Goal: Task Accomplishment & Management: Manage account settings

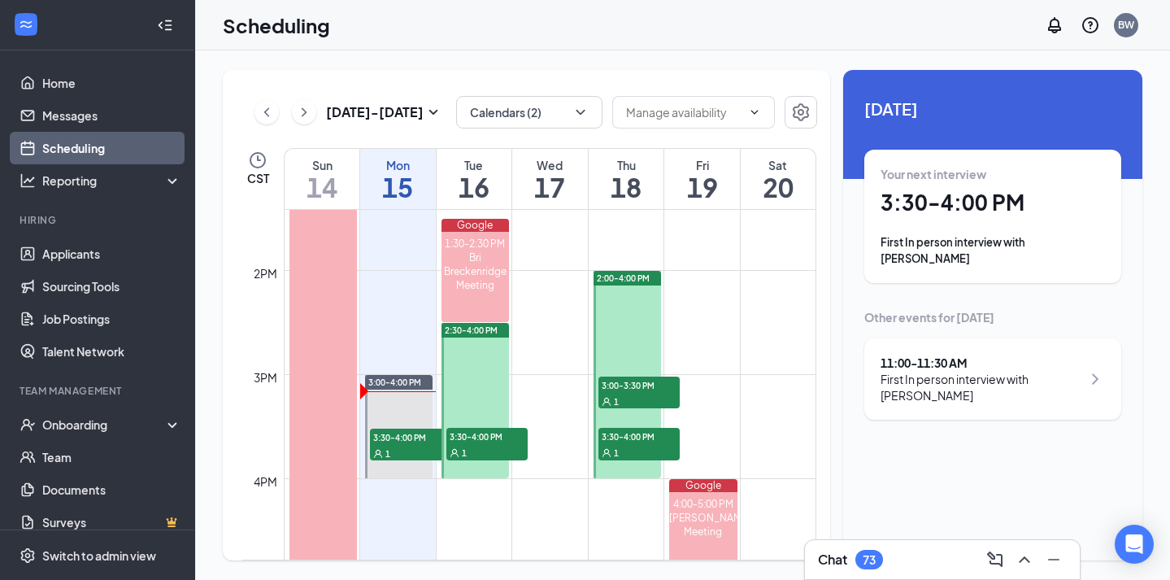
scroll to position [1411, 0]
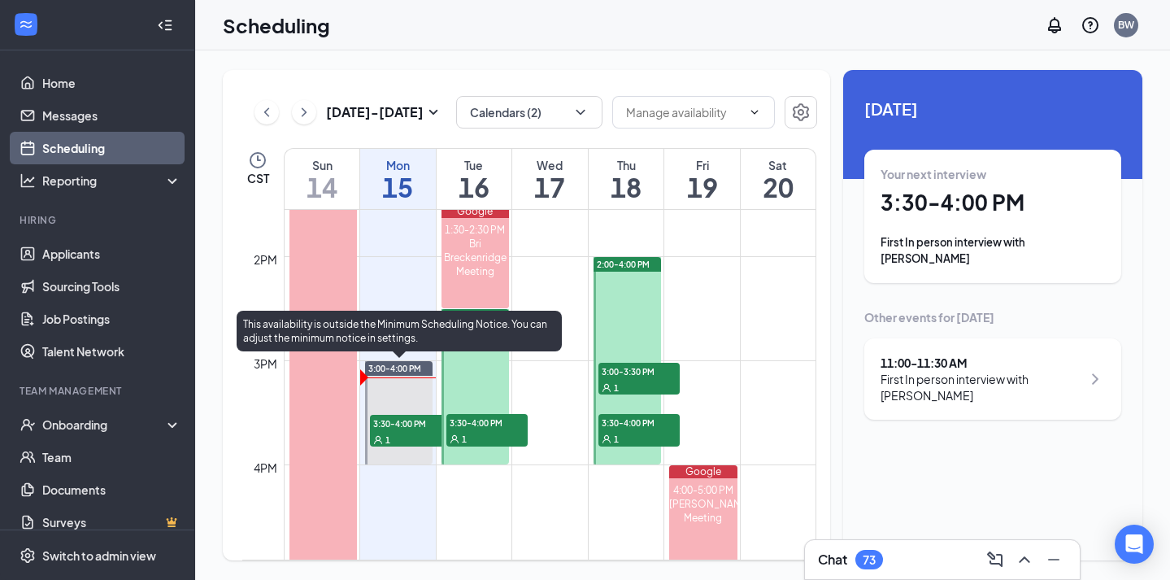
click at [420, 428] on span "3:30-4:00 PM" at bounding box center [410, 423] width 81 height 16
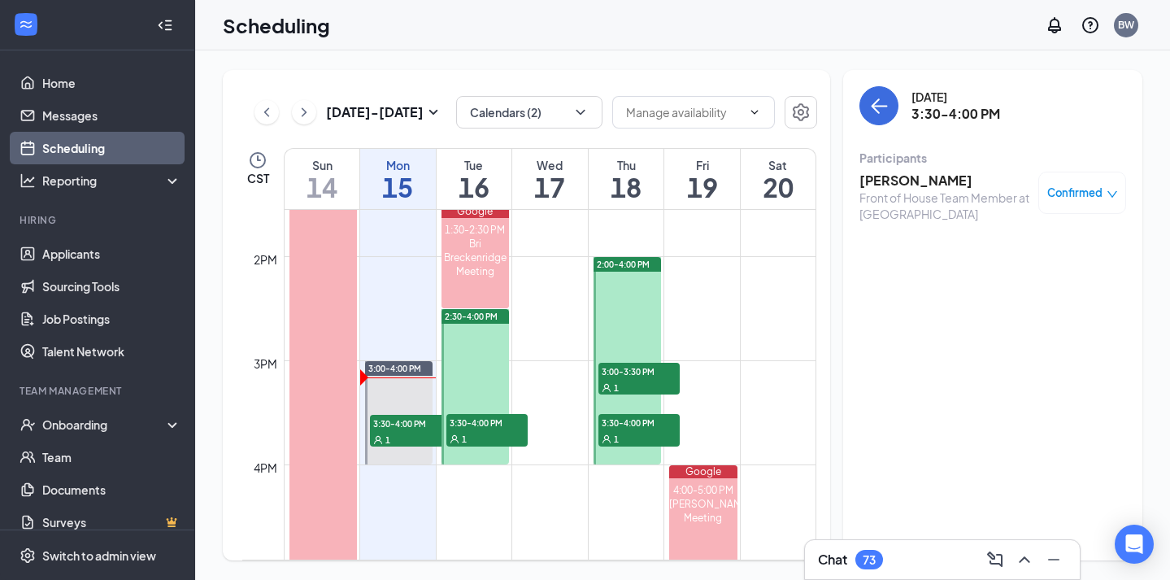
click at [881, 190] on div "Front of House Team Member at [GEOGRAPHIC_DATA]" at bounding box center [944, 205] width 171 height 33
click at [881, 179] on h3 "[PERSON_NAME]" at bounding box center [944, 181] width 171 height 18
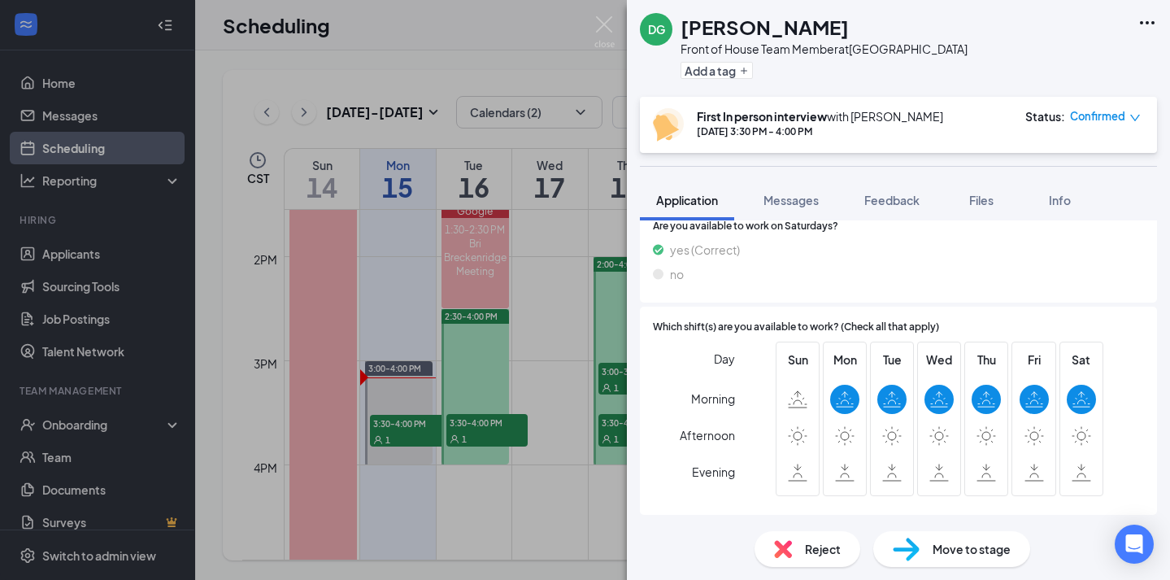
scroll to position [1437, 0]
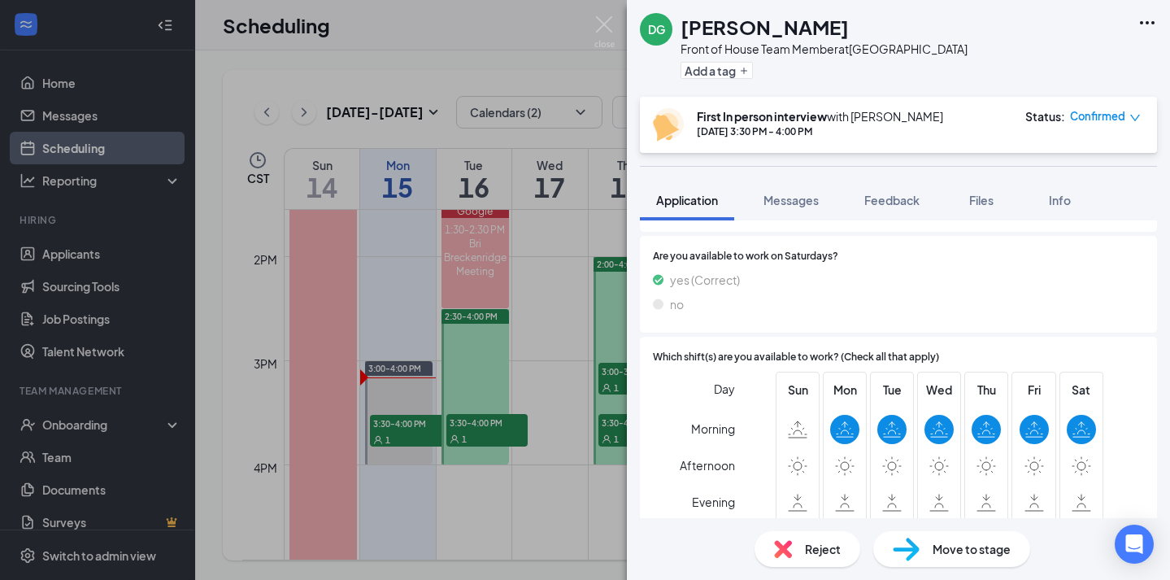
click at [511, 394] on div "DG [PERSON_NAME] Front of House Team Member at [GEOGRAPHIC_DATA] Add a tag Firs…" at bounding box center [585, 290] width 1170 height 580
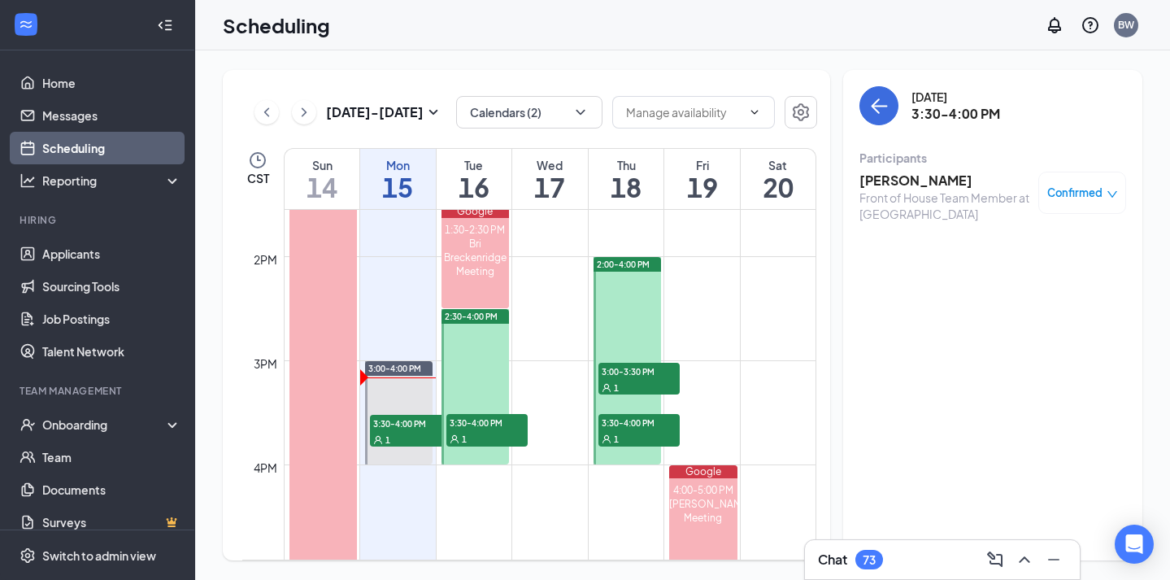
click at [616, 376] on span "3:00-3:30 PM" at bounding box center [638, 371] width 81 height 16
click at [912, 175] on h3 "[PERSON_NAME]" at bounding box center [944, 181] width 171 height 18
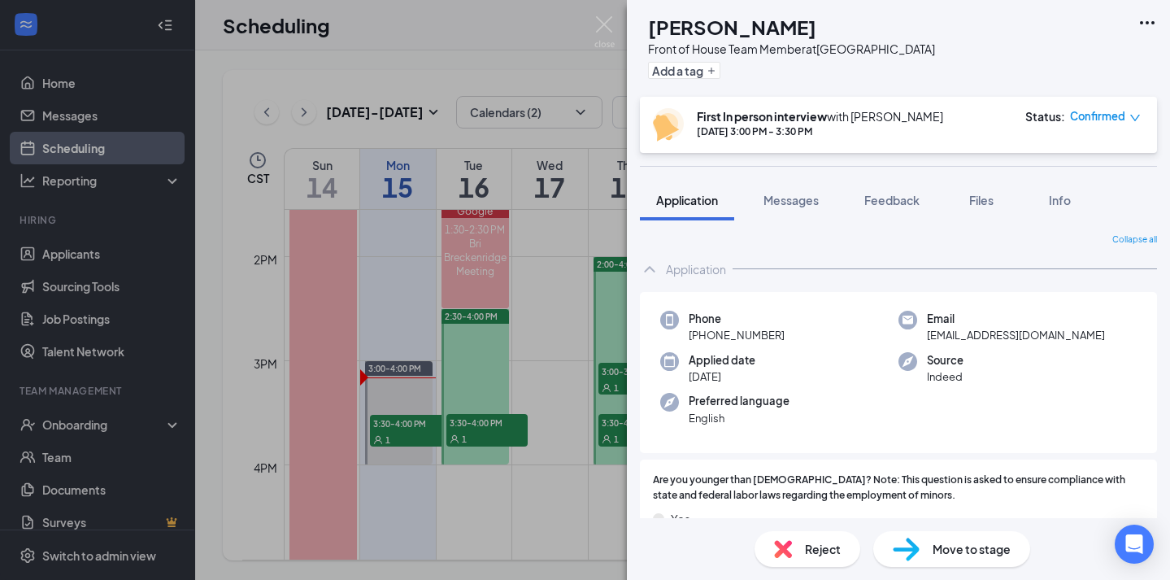
click at [556, 376] on div "PC [PERSON_NAME] Front of House Team Member at [GEOGRAPHIC_DATA] Add a tag Firs…" at bounding box center [585, 290] width 1170 height 580
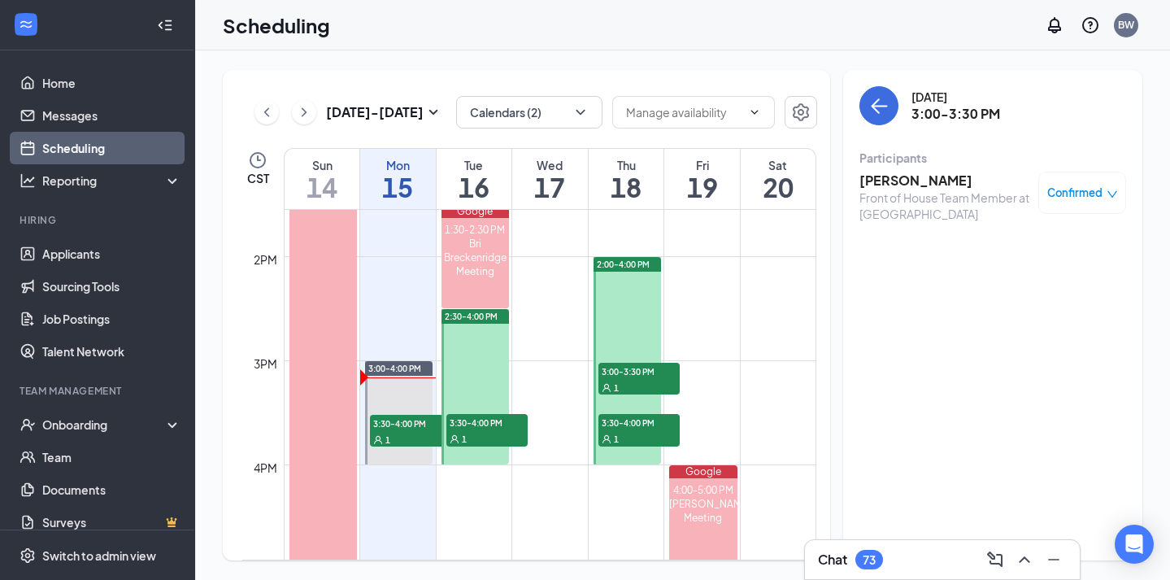
click at [624, 420] on span "3:30-4:00 PM" at bounding box center [638, 422] width 81 height 16
click at [892, 186] on h3 "[PERSON_NAME]" at bounding box center [944, 181] width 171 height 18
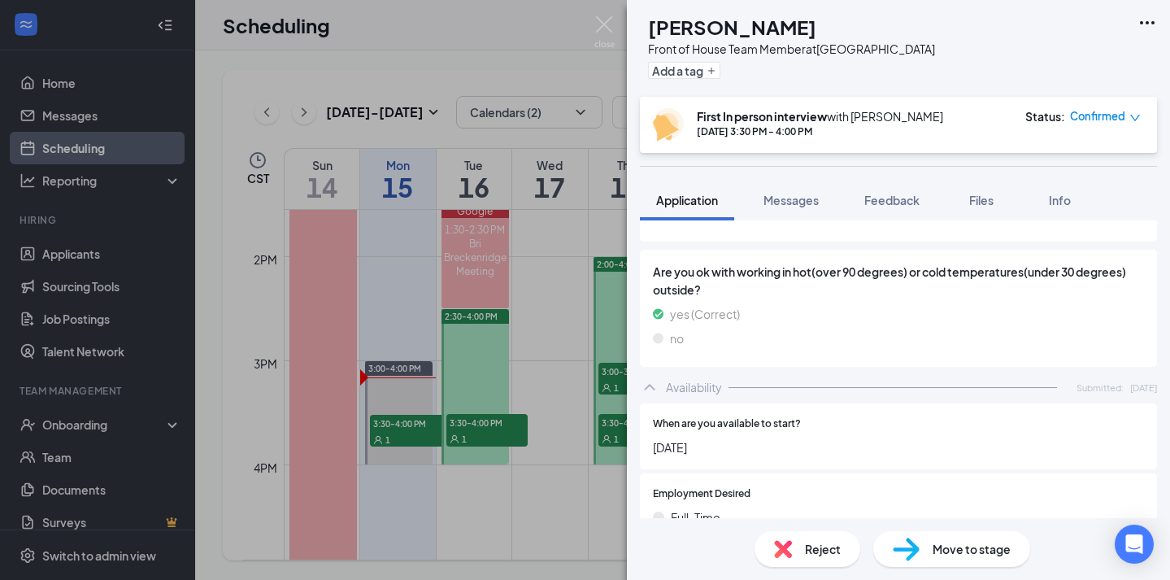
scroll to position [1367, 0]
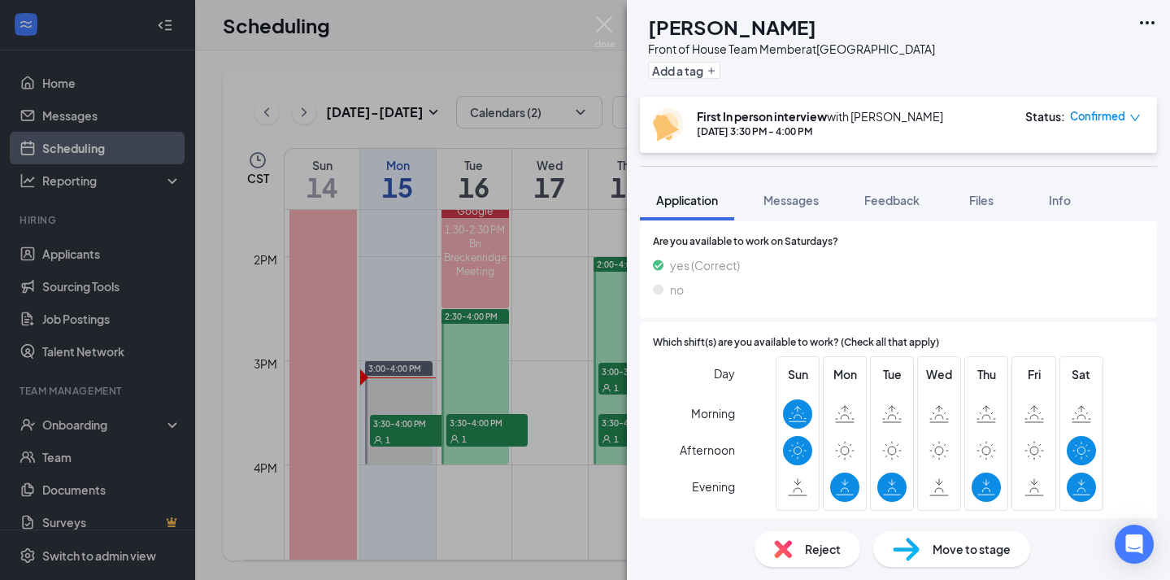
click at [446, 415] on div "CF [PERSON_NAME] Front of House Team Member at [GEOGRAPHIC_DATA] Add a tag Firs…" at bounding box center [585, 290] width 1170 height 580
